Goal: Task Accomplishment & Management: Manage account settings

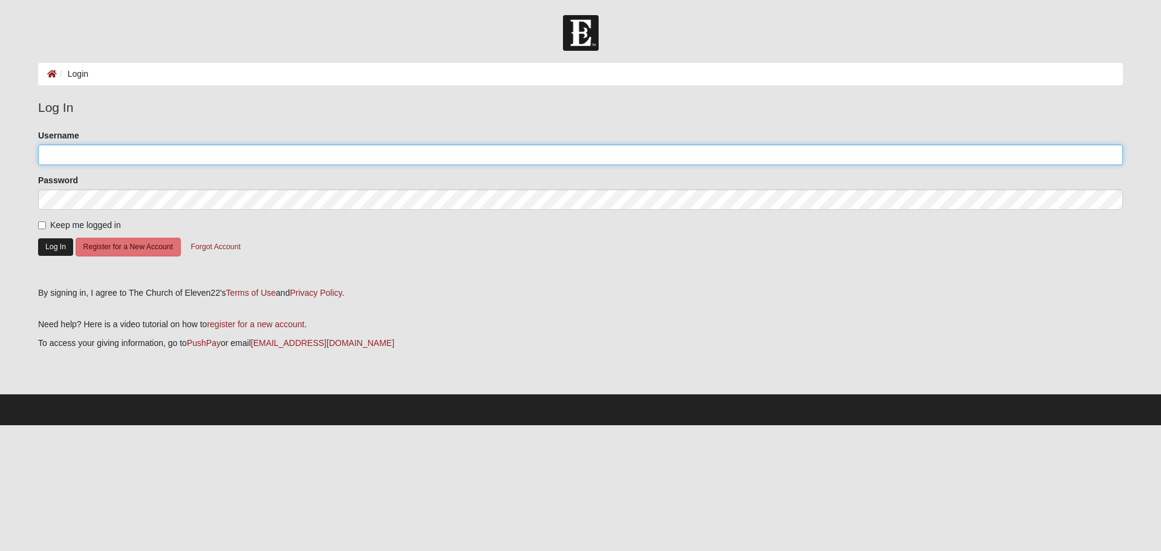
type input "thomasfain"
click at [65, 244] on button "Log In" at bounding box center [55, 247] width 35 height 18
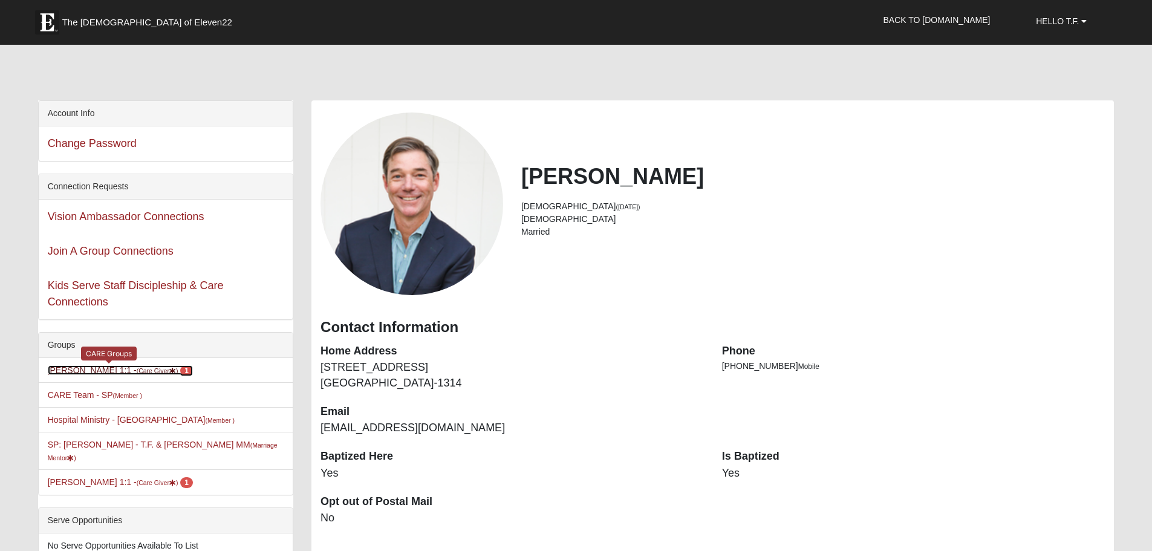
click at [87, 369] on link "TF Jenkins 1:1 - (Care Giver ) 1" at bounding box center [120, 370] width 145 height 10
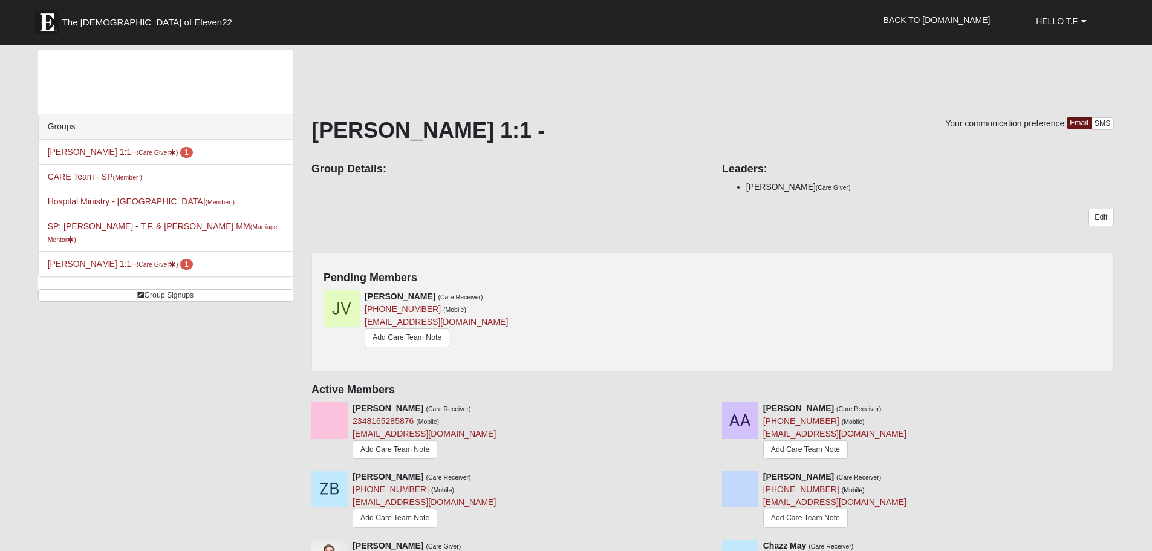
click at [703, 281] on h4 "Pending Members" at bounding box center [713, 278] width 779 height 13
click at [706, 296] on icon at bounding box center [709, 296] width 8 height 8
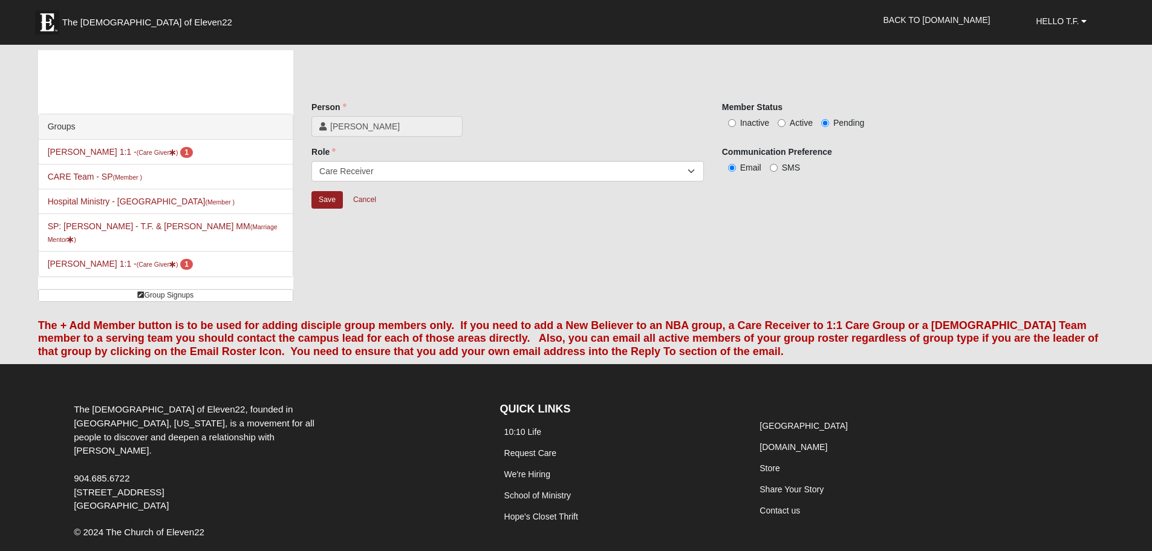
click at [742, 122] on span "Inactive" at bounding box center [754, 123] width 29 height 10
click at [736, 122] on input "Inactive" at bounding box center [732, 123] width 8 height 8
radio input "true"
click at [329, 195] on input "Save" at bounding box center [327, 200] width 31 height 18
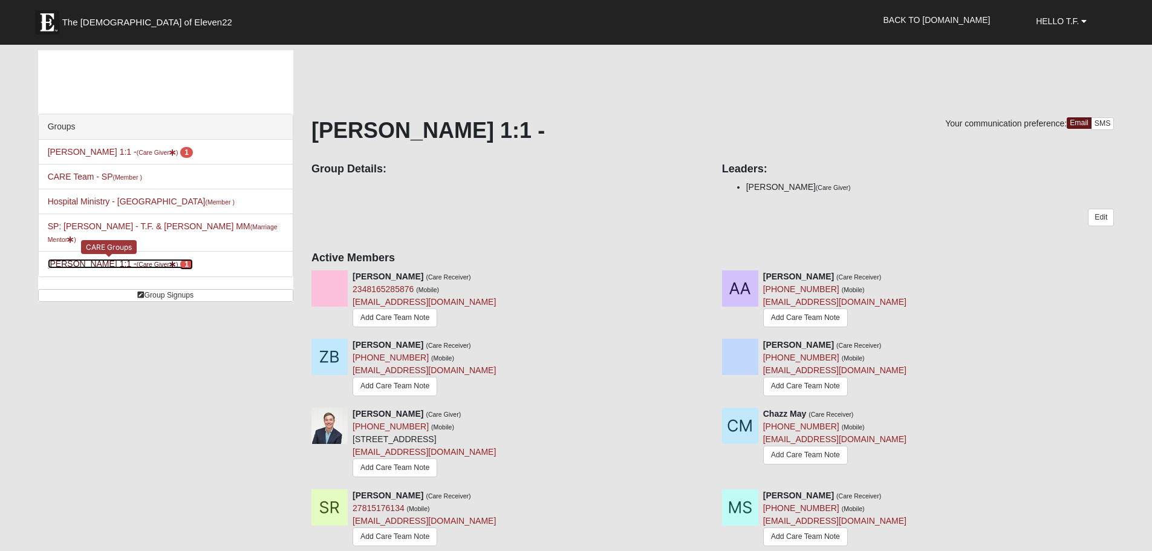
click at [137, 261] on small "(Care Giver )" at bounding box center [158, 264] width 42 height 7
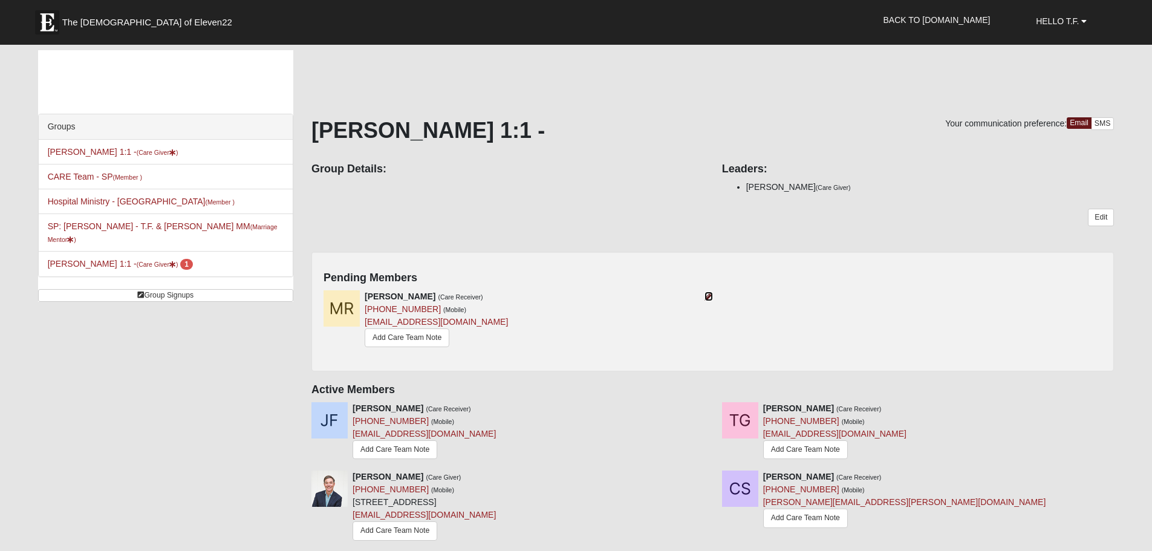
click at [710, 299] on icon at bounding box center [709, 296] width 8 height 8
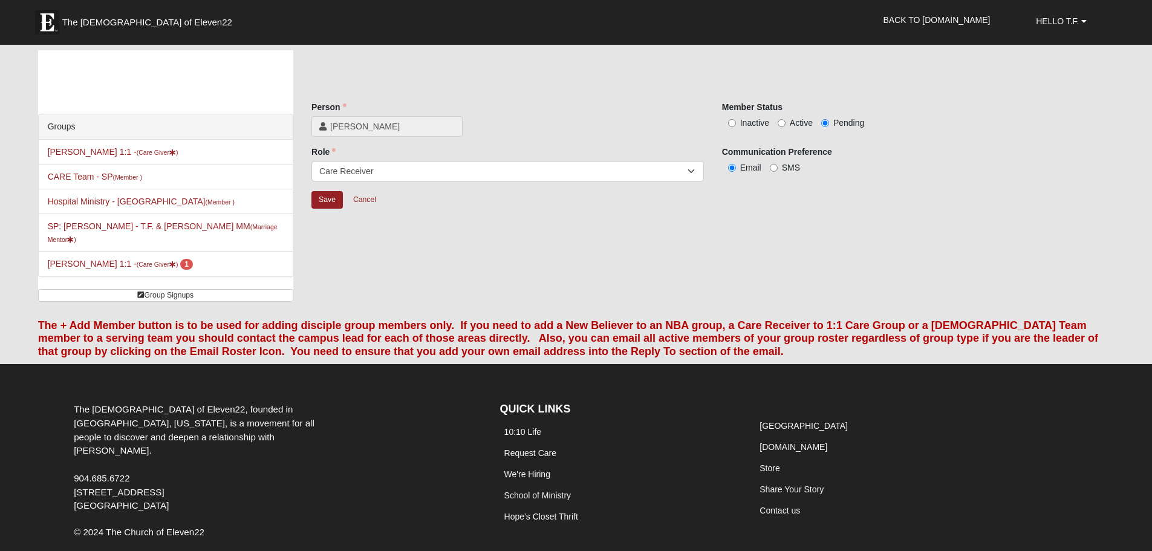
click at [801, 122] on span "Active" at bounding box center [801, 123] width 23 height 10
click at [786, 122] on input "Active" at bounding box center [782, 123] width 8 height 8
radio input "true"
click at [327, 198] on input "Save" at bounding box center [327, 200] width 31 height 18
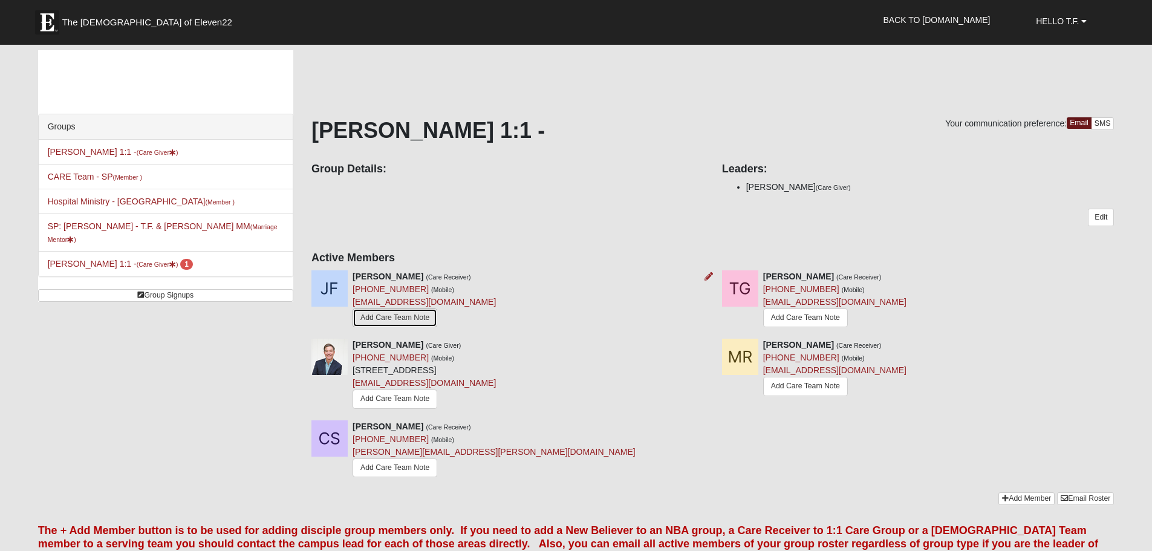
click at [400, 319] on link "Add Care Team Note" at bounding box center [395, 317] width 85 height 19
click at [778, 388] on link "Add Care Team Note" at bounding box center [805, 386] width 85 height 19
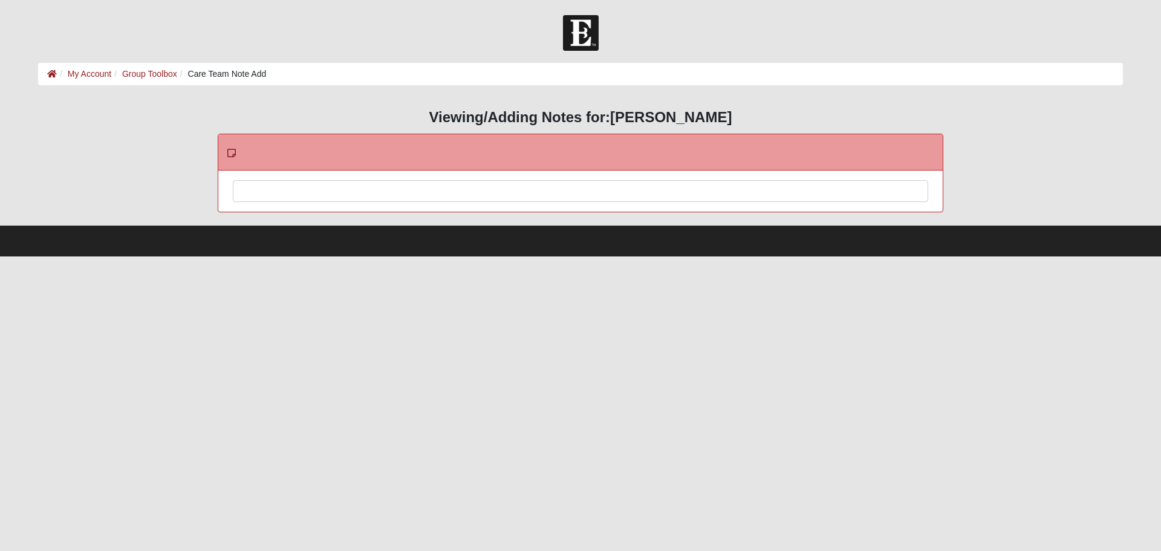
click at [289, 194] on div at bounding box center [580, 207] width 694 height 53
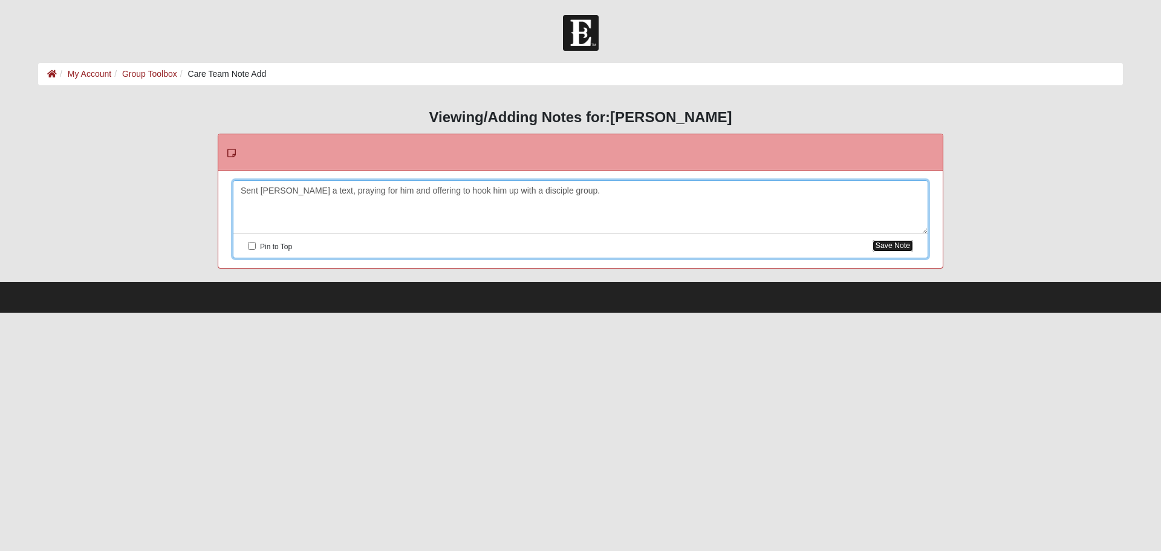
click at [887, 247] on button "Save Note" at bounding box center [893, 245] width 41 height 11
